Goal: Task Accomplishment & Management: Manage account settings

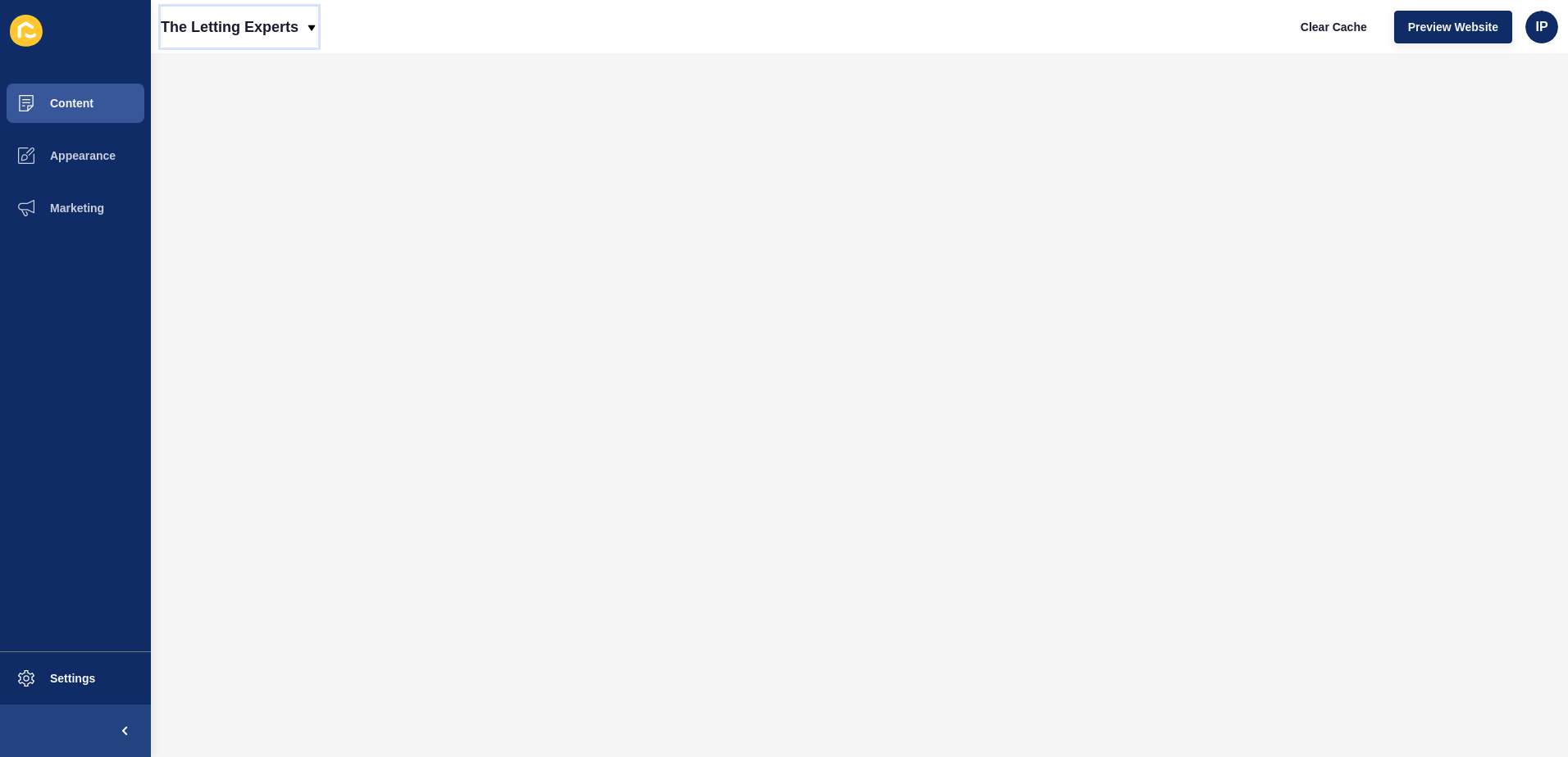
click at [307, 31] on icon at bounding box center [311, 27] width 13 height 13
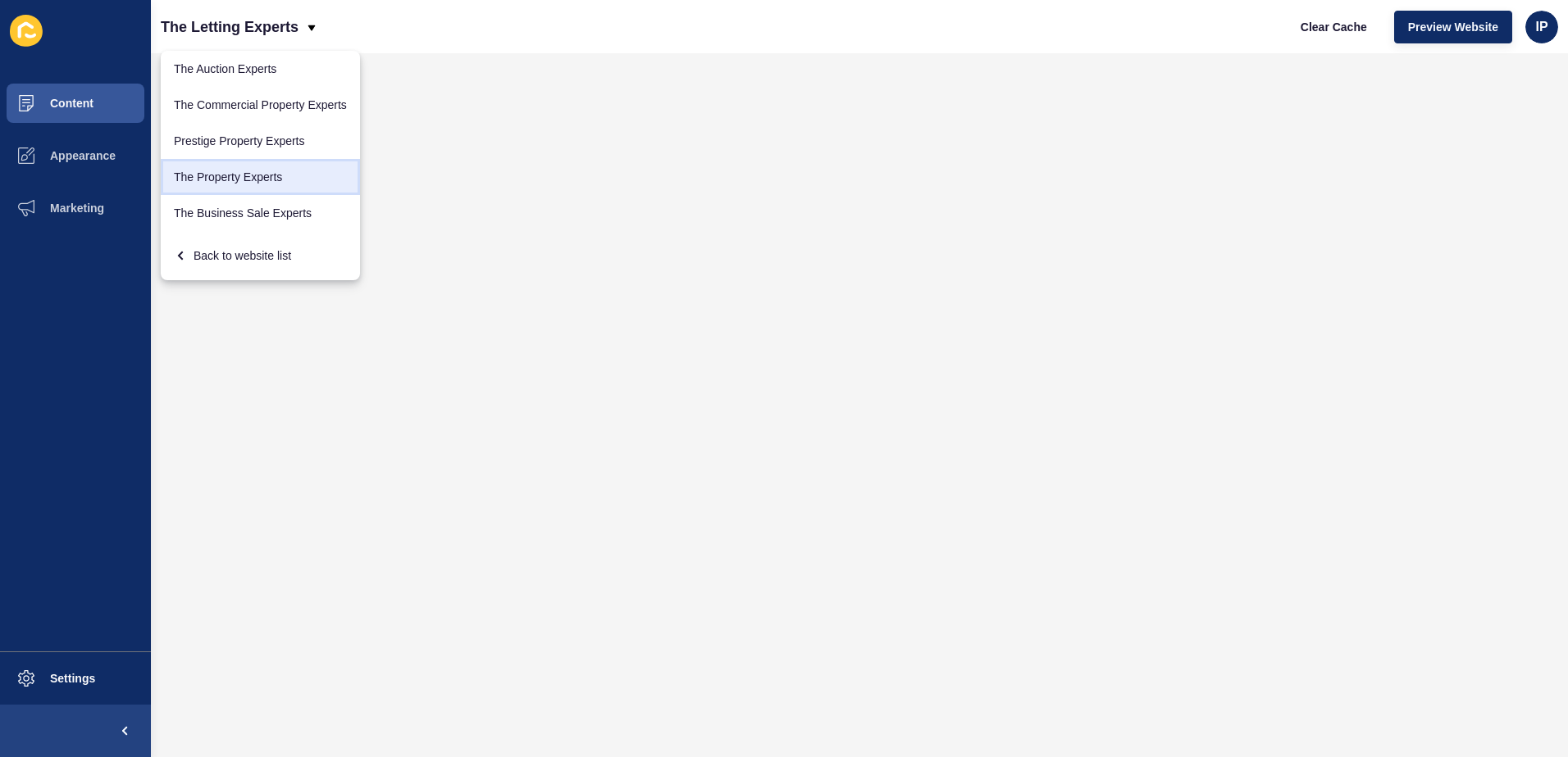
click at [272, 184] on link "The Property Experts" at bounding box center [260, 177] width 199 height 36
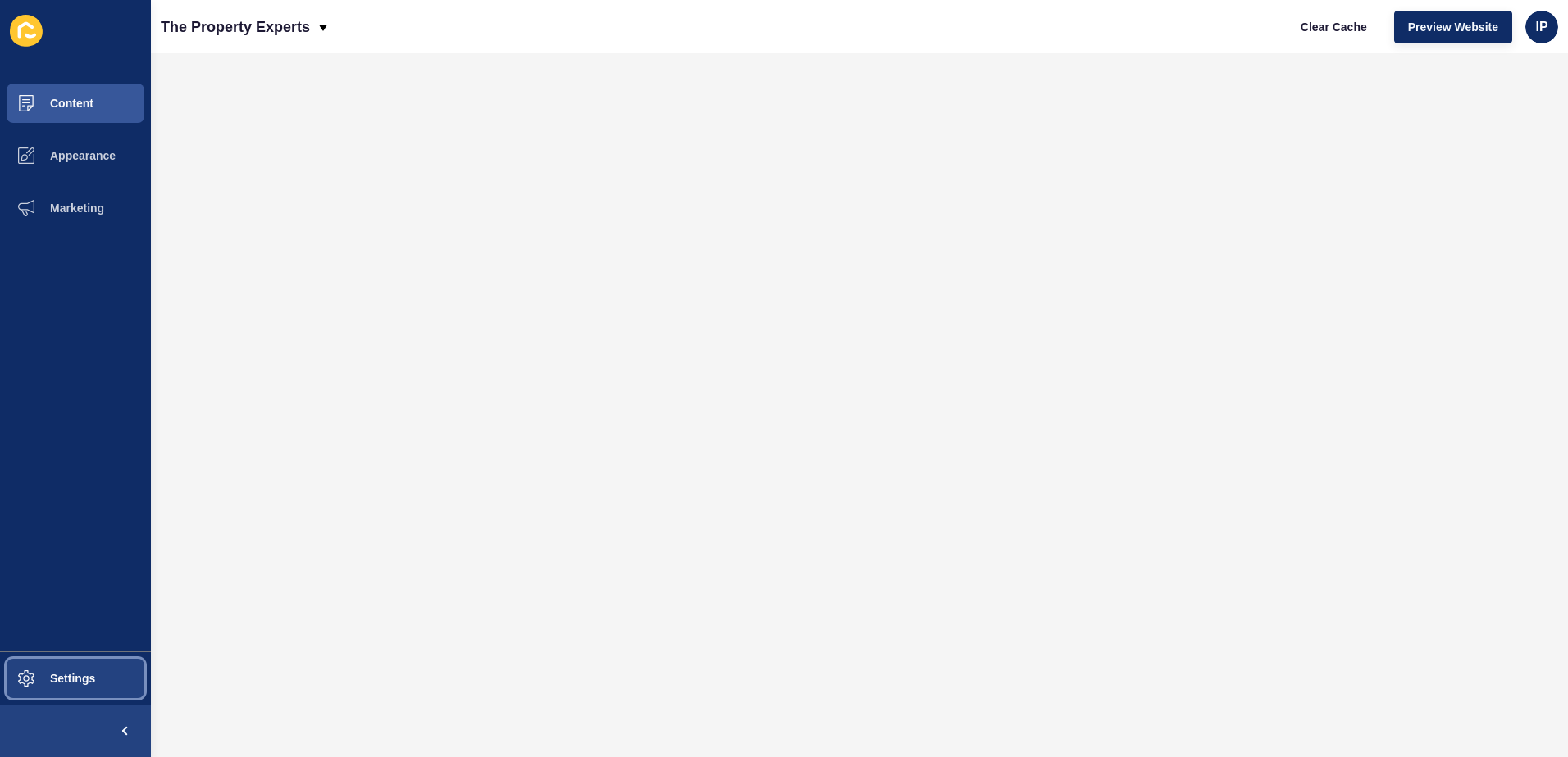
click at [66, 677] on span "Settings" at bounding box center [46, 678] width 98 height 13
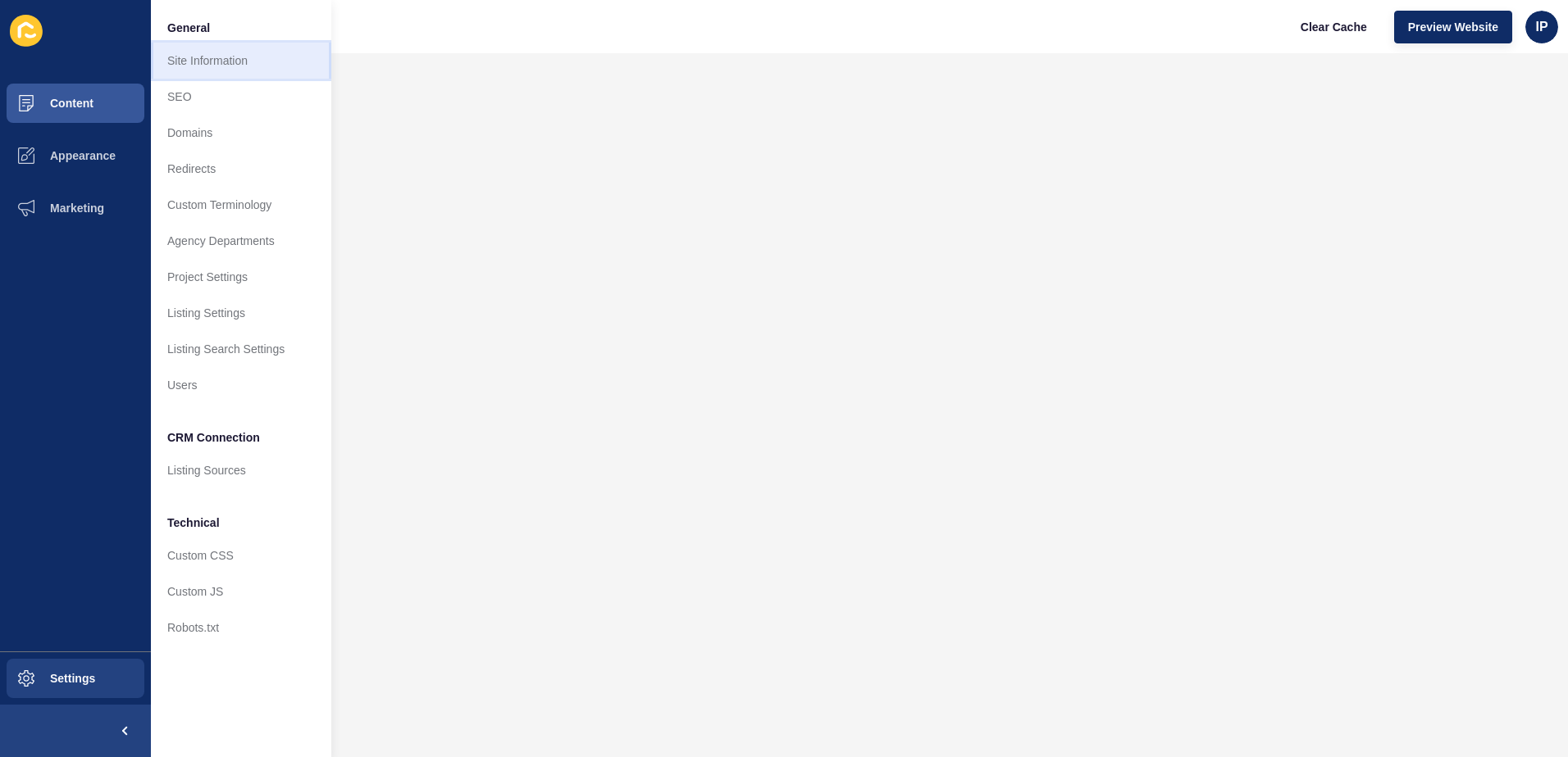
click at [223, 62] on link "Site Information" at bounding box center [241, 61] width 180 height 36
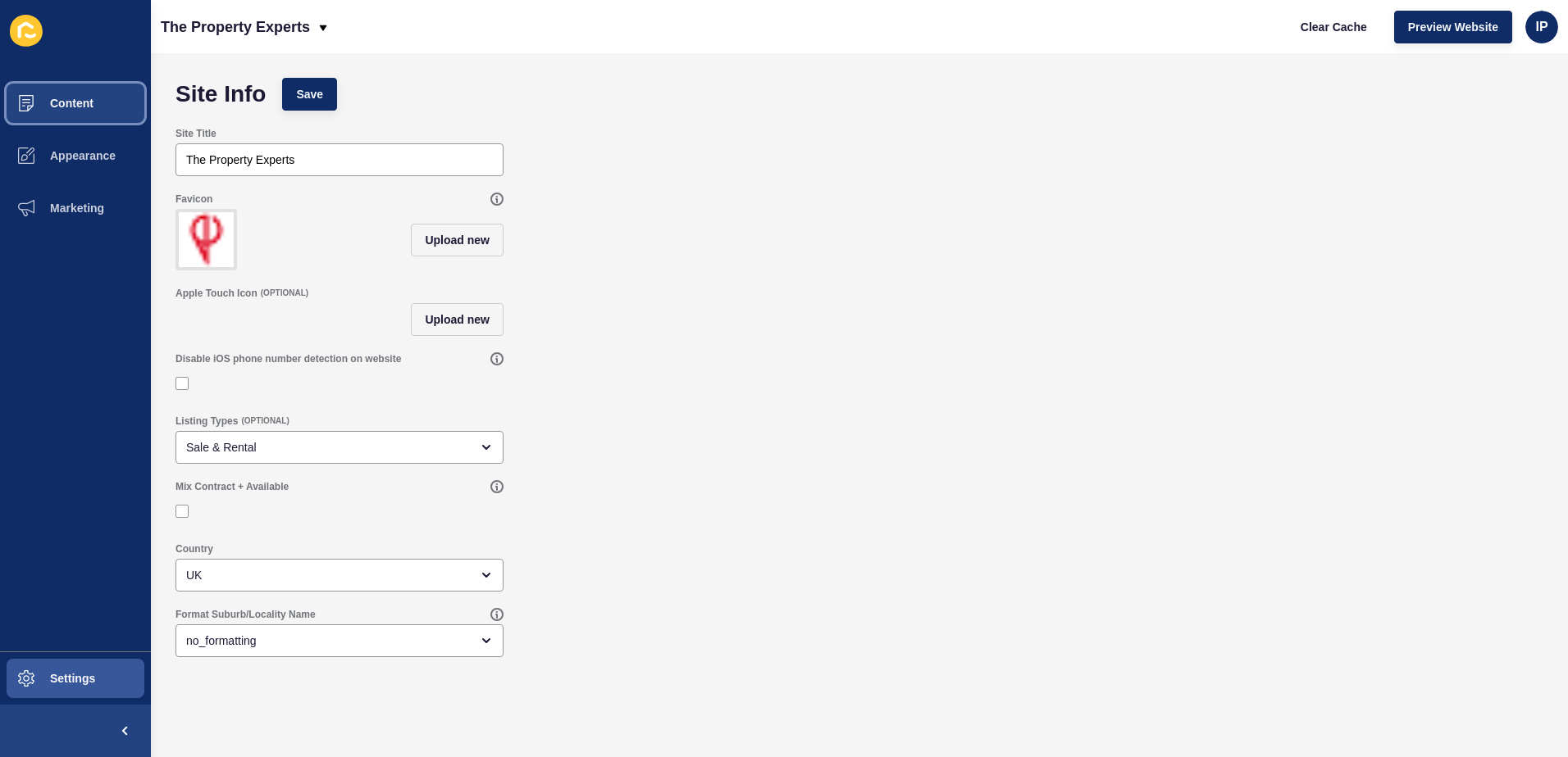
click at [53, 106] on span "Content" at bounding box center [45, 103] width 96 height 13
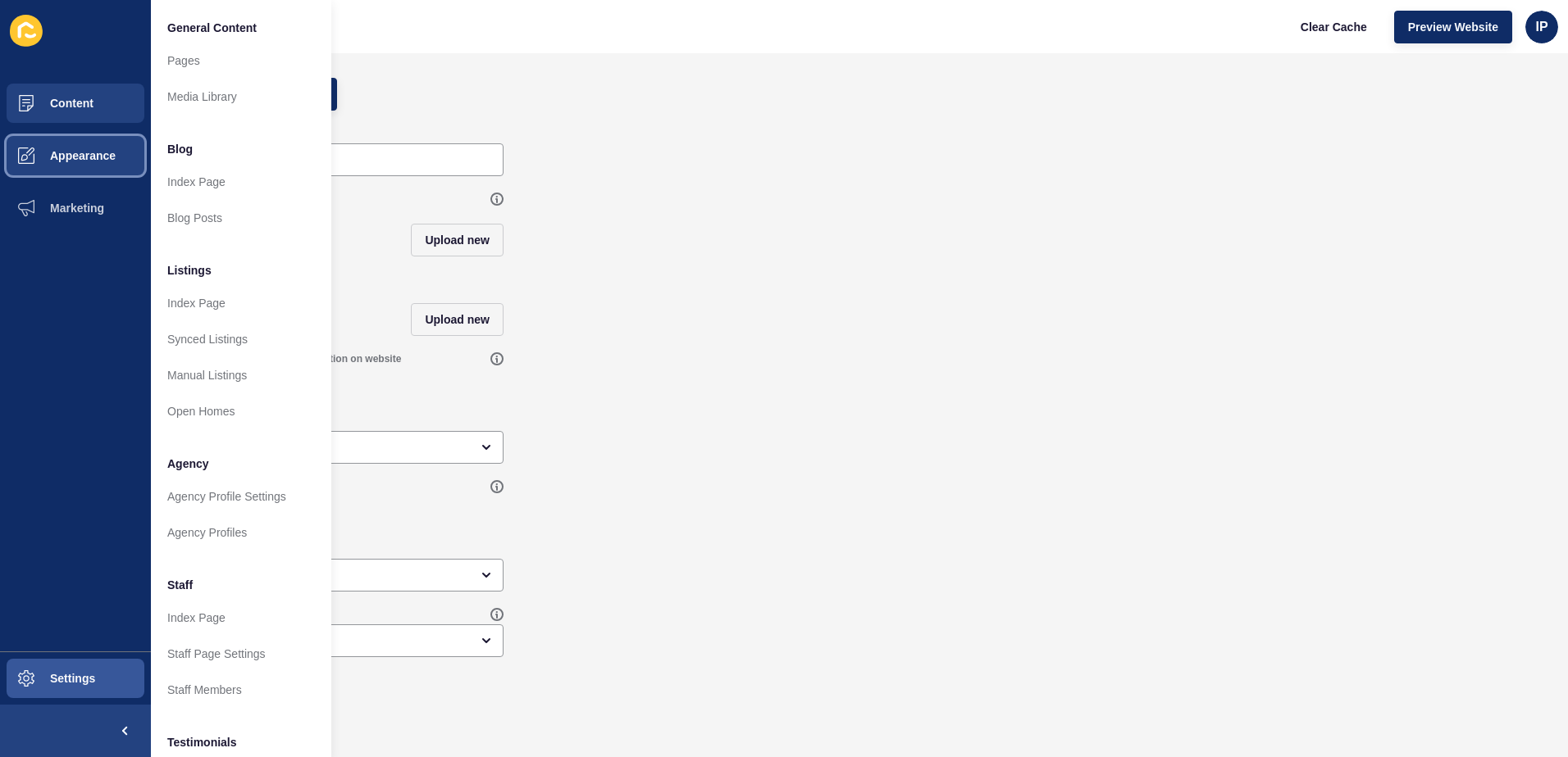
click at [84, 149] on span "Appearance" at bounding box center [57, 155] width 118 height 13
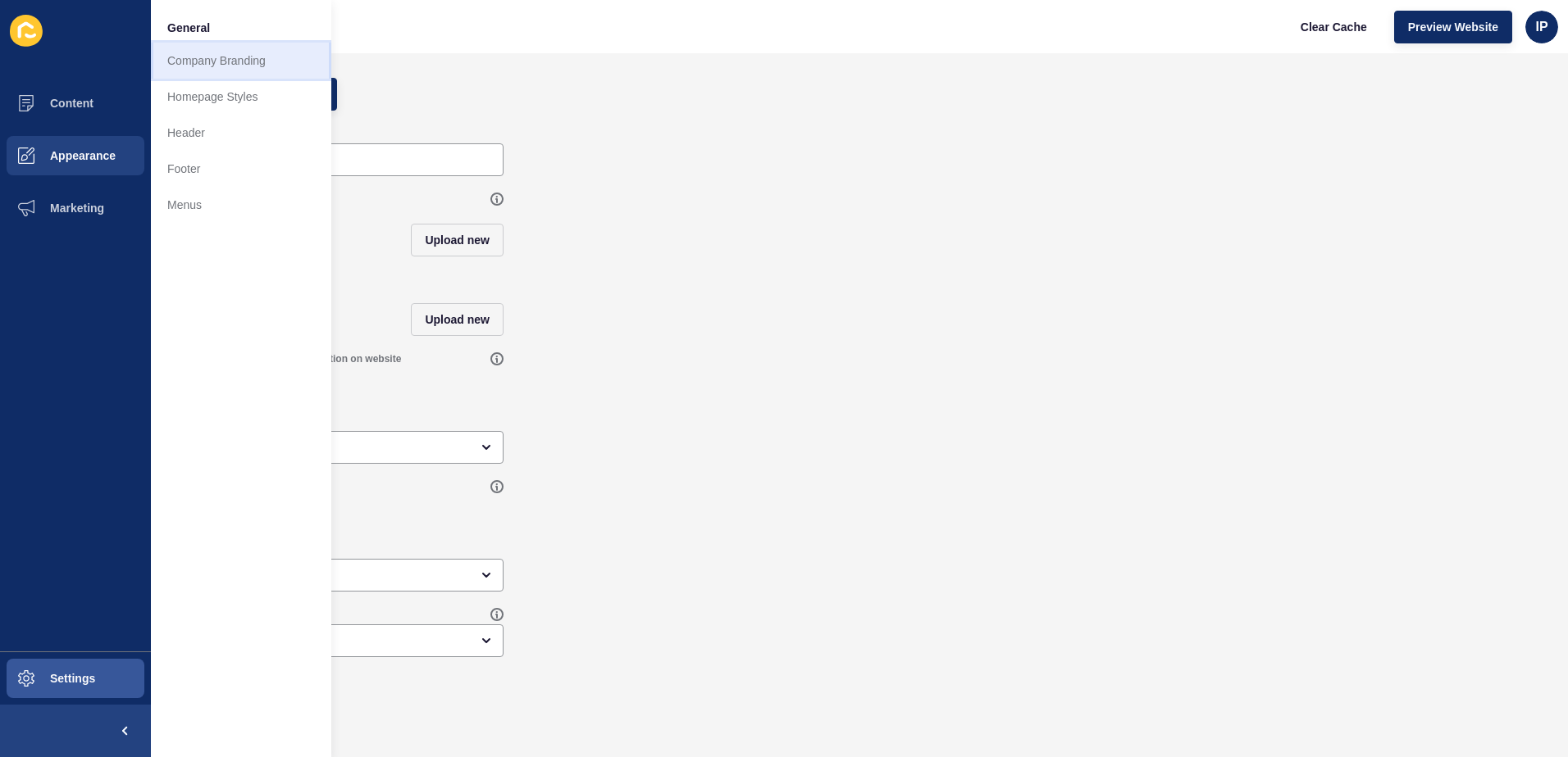
click at [184, 61] on link "Company Branding" at bounding box center [241, 61] width 180 height 36
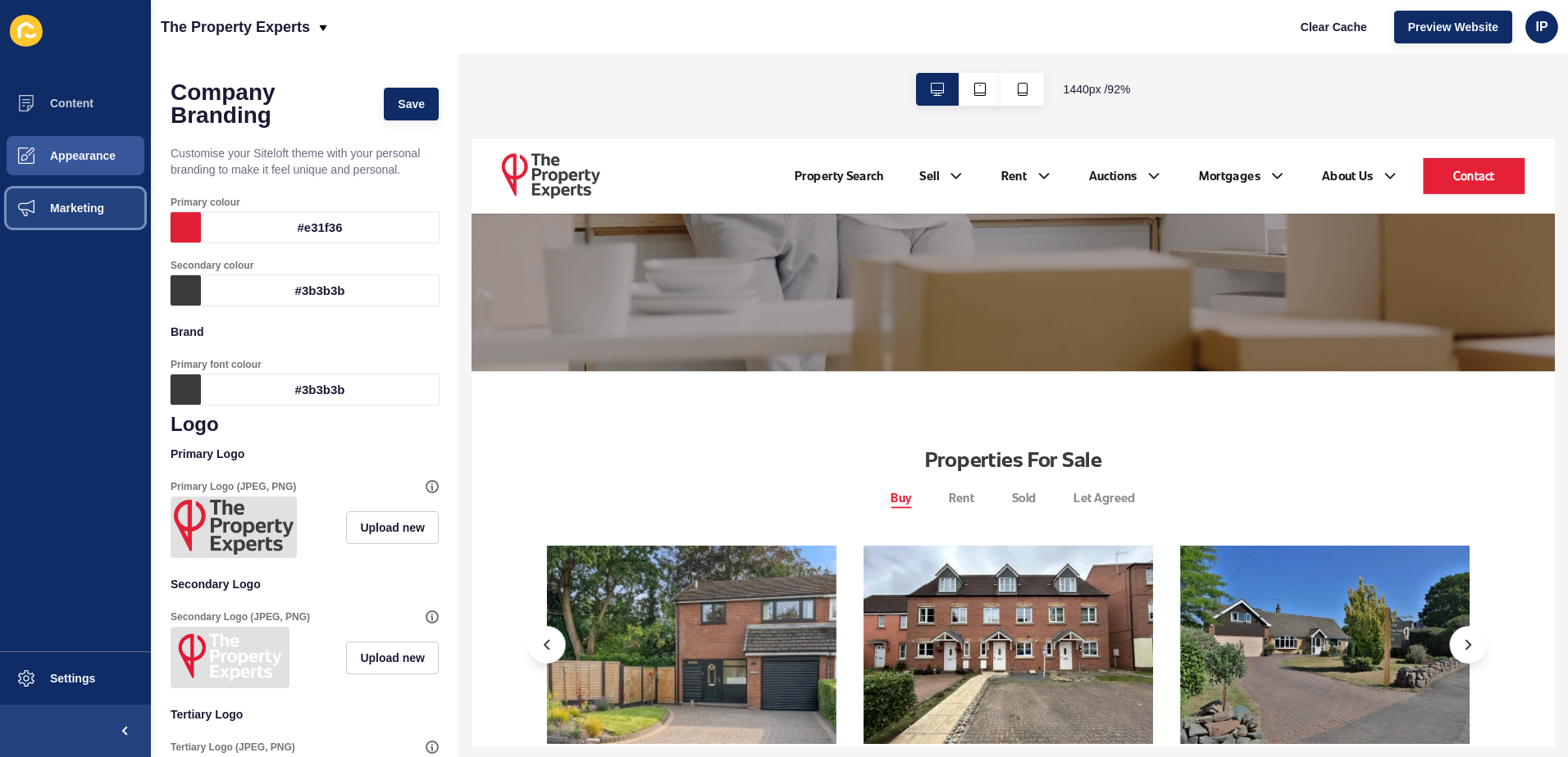
click at [65, 211] on span "Marketing" at bounding box center [51, 207] width 106 height 13
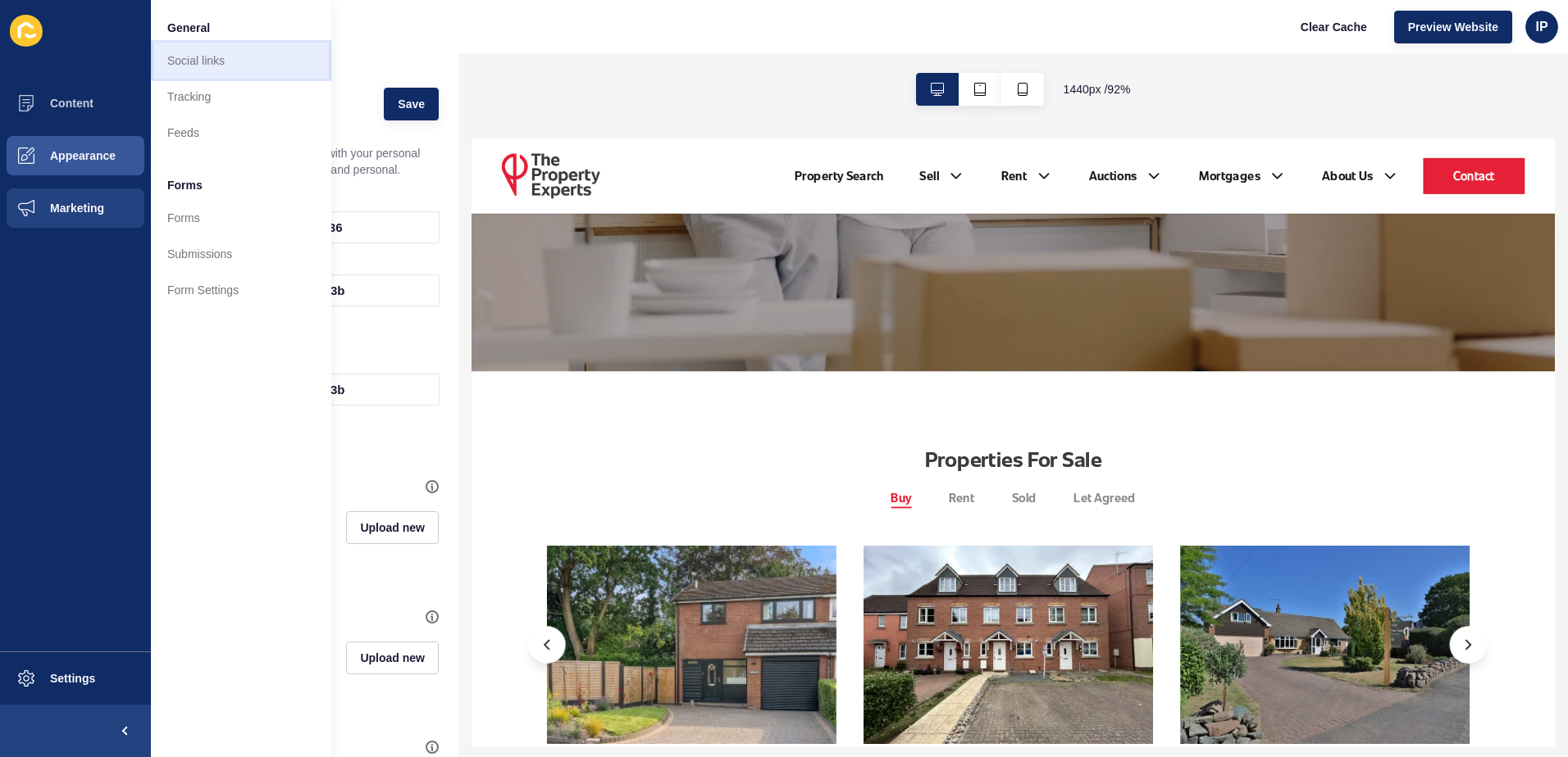
click at [223, 62] on link "Social links" at bounding box center [241, 61] width 180 height 36
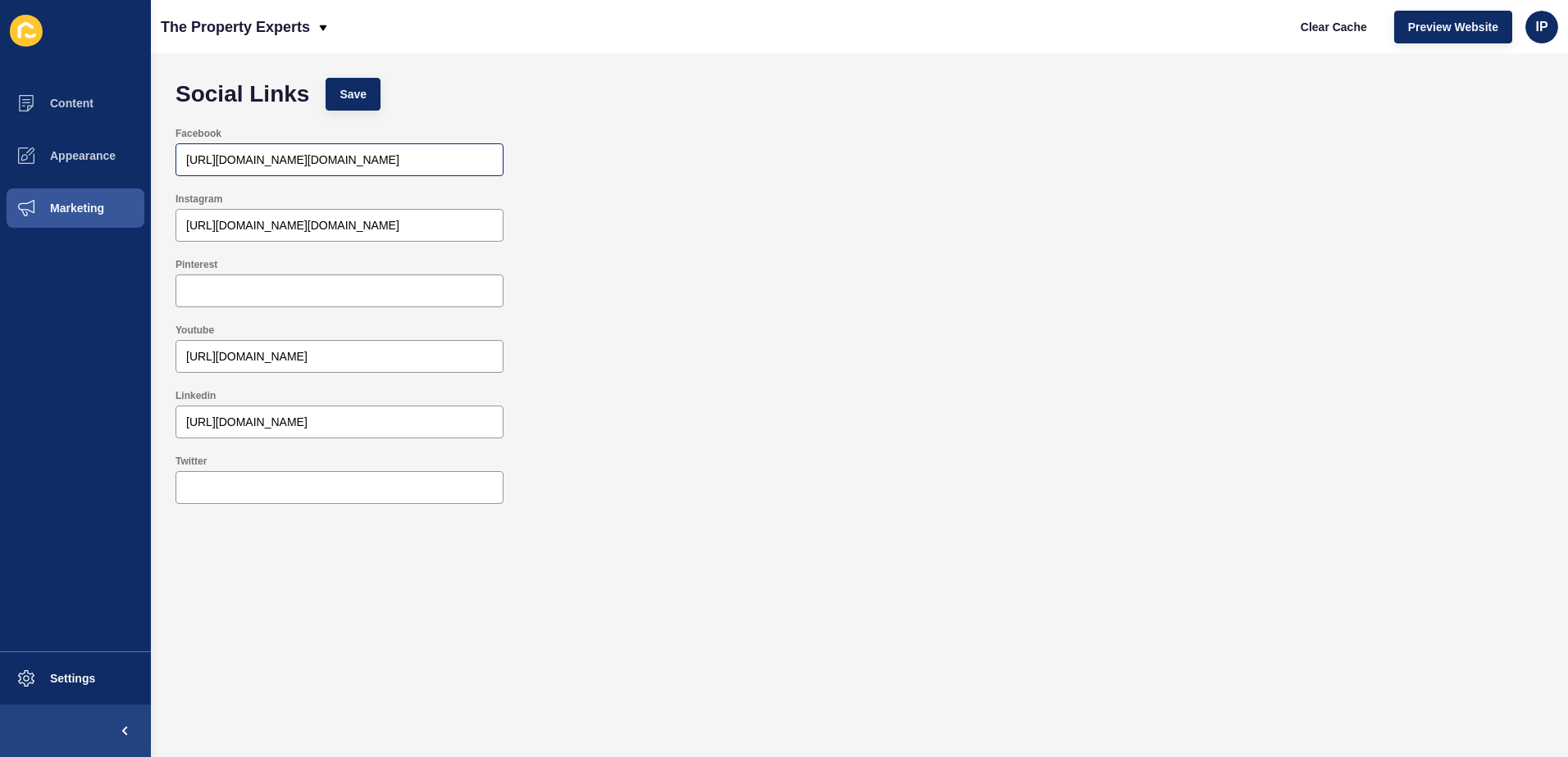
drag, startPoint x: 184, startPoint y: 160, endPoint x: 317, endPoint y: 156, distance: 133.1
click at [331, 154] on div "[URL][DOMAIN_NAME][DOMAIN_NAME]" at bounding box center [340, 159] width 328 height 33
click at [249, 165] on input "[URL][DOMAIN_NAME][DOMAIN_NAME]" at bounding box center [340, 159] width 307 height 16
click at [249, 164] on input "[URL][DOMAIN_NAME][DOMAIN_NAME]" at bounding box center [340, 159] width 307 height 16
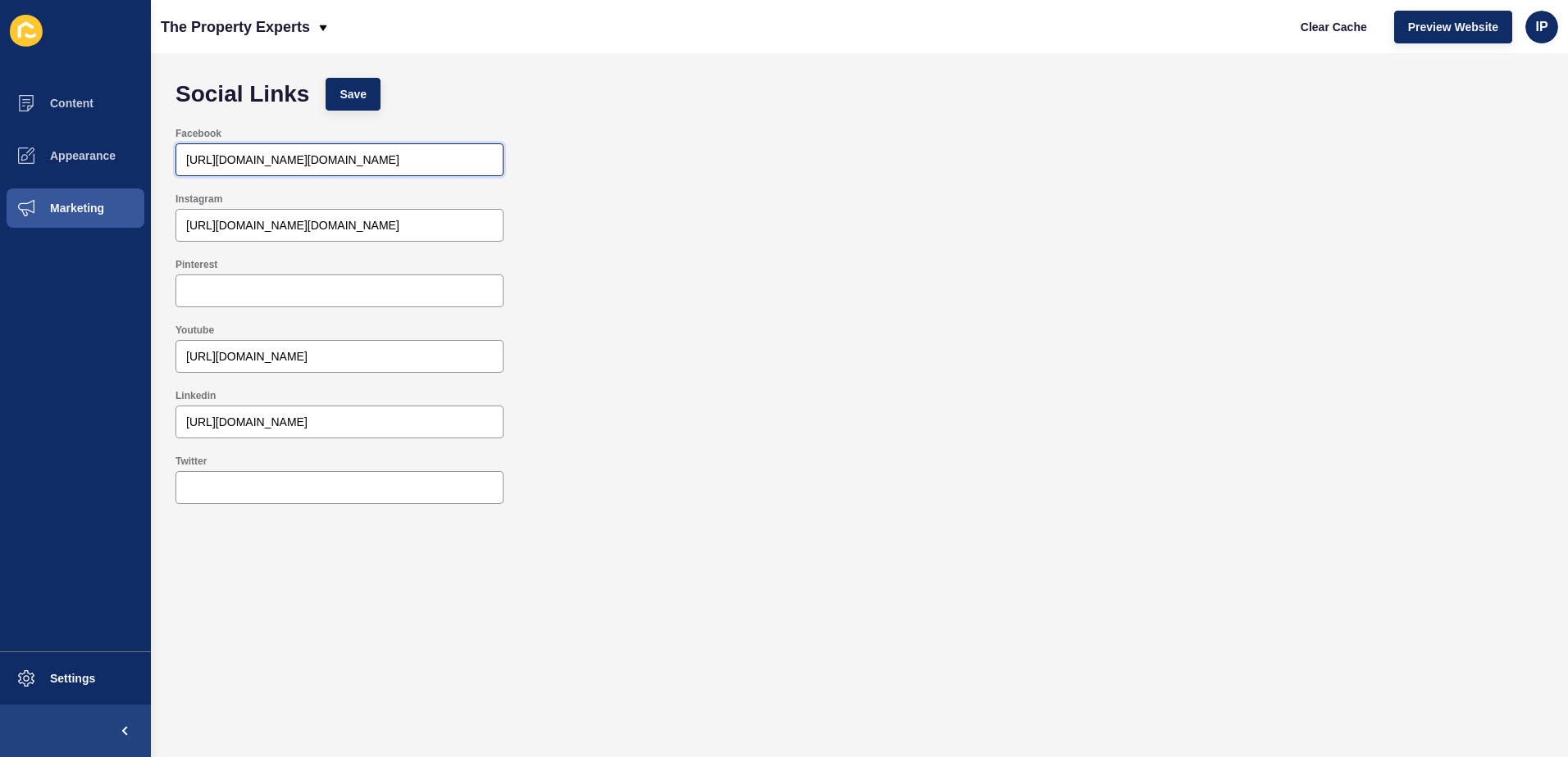
click at [249, 164] on input "[URL][DOMAIN_NAME][DOMAIN_NAME]" at bounding box center [340, 159] width 307 height 16
paste input "thepropertyexpertsestateagents"
type input "[URL][DOMAIN_NAME]"
click at [351, 86] on span "Save" at bounding box center [353, 93] width 27 height 16
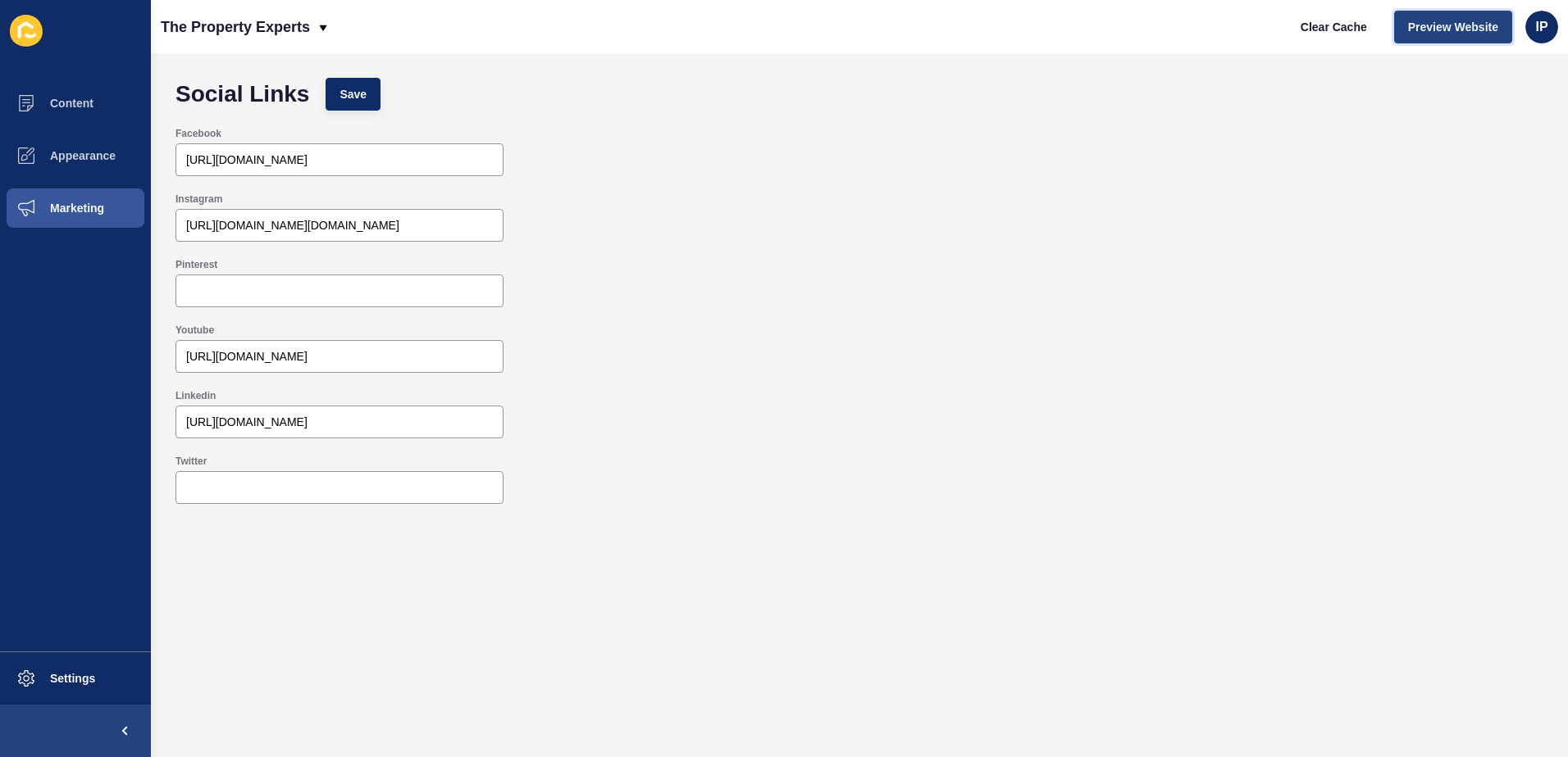
click at [1458, 27] on span "Preview Website" at bounding box center [1452, 27] width 90 height 16
